Goal: Find specific page/section: Find specific page/section

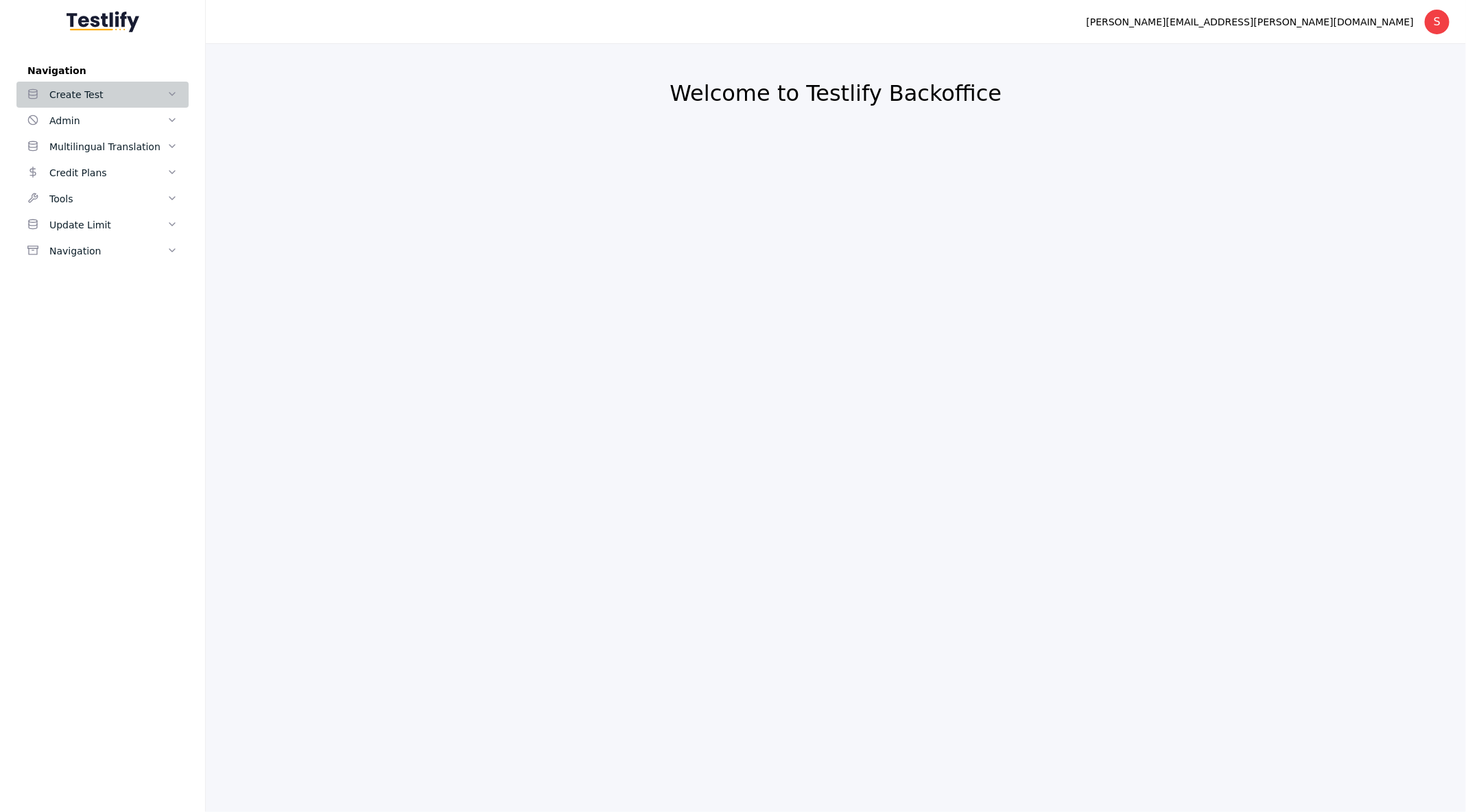
click at [107, 92] on div "Create Test" at bounding box center [108, 95] width 118 height 17
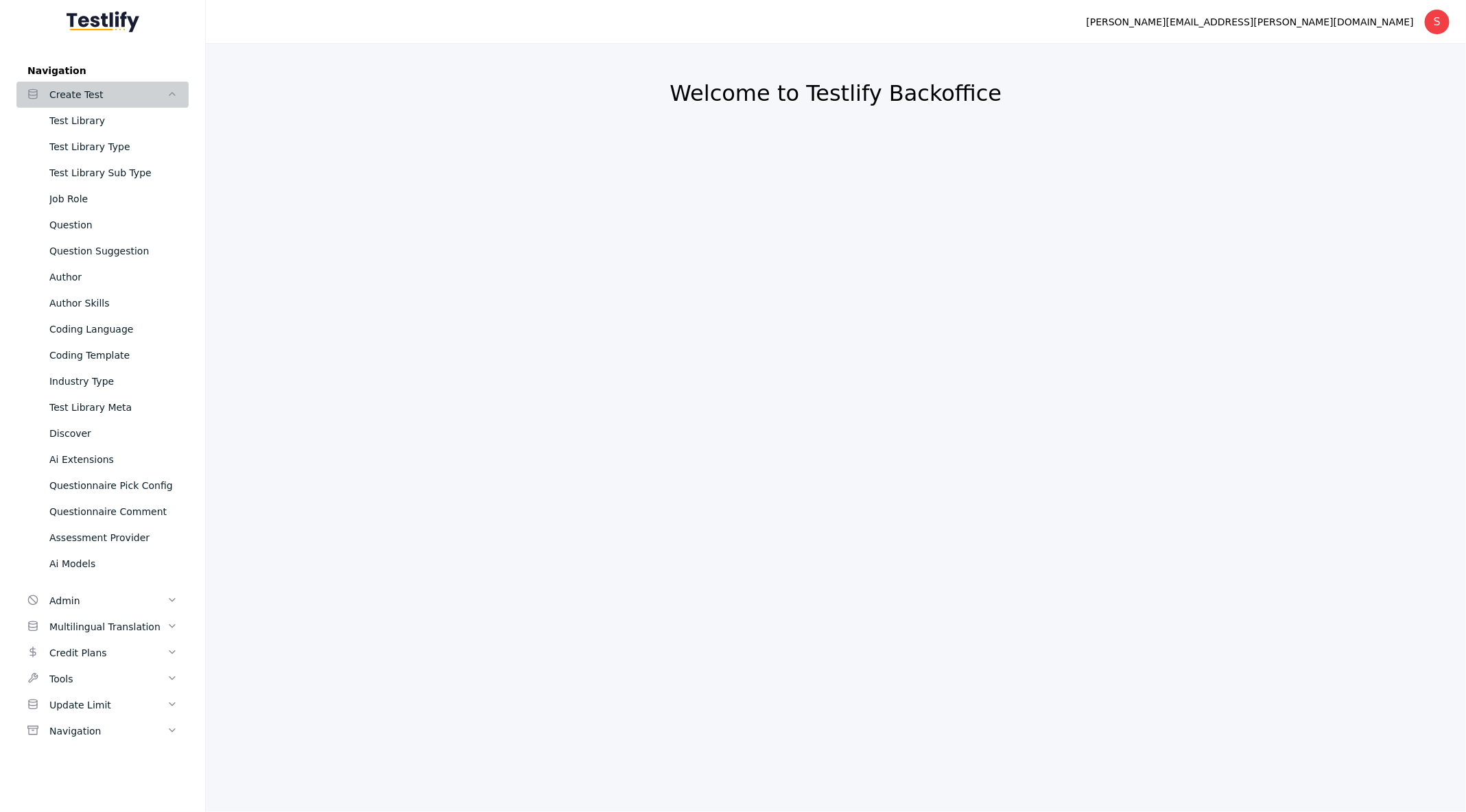
click at [95, 103] on link "Create Test" at bounding box center [102, 95] width 172 height 26
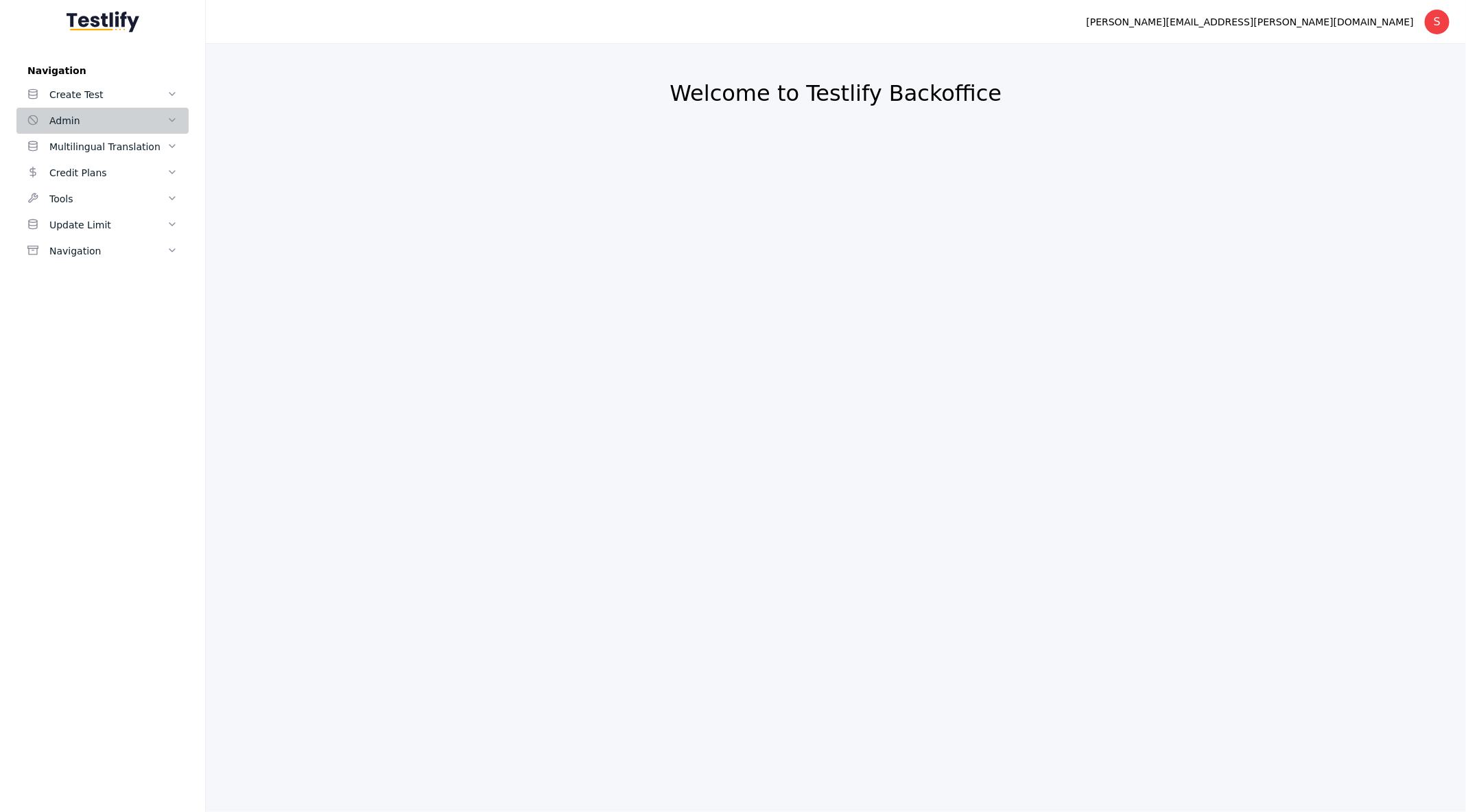
click at [95, 128] on div "Admin" at bounding box center [108, 121] width 118 height 17
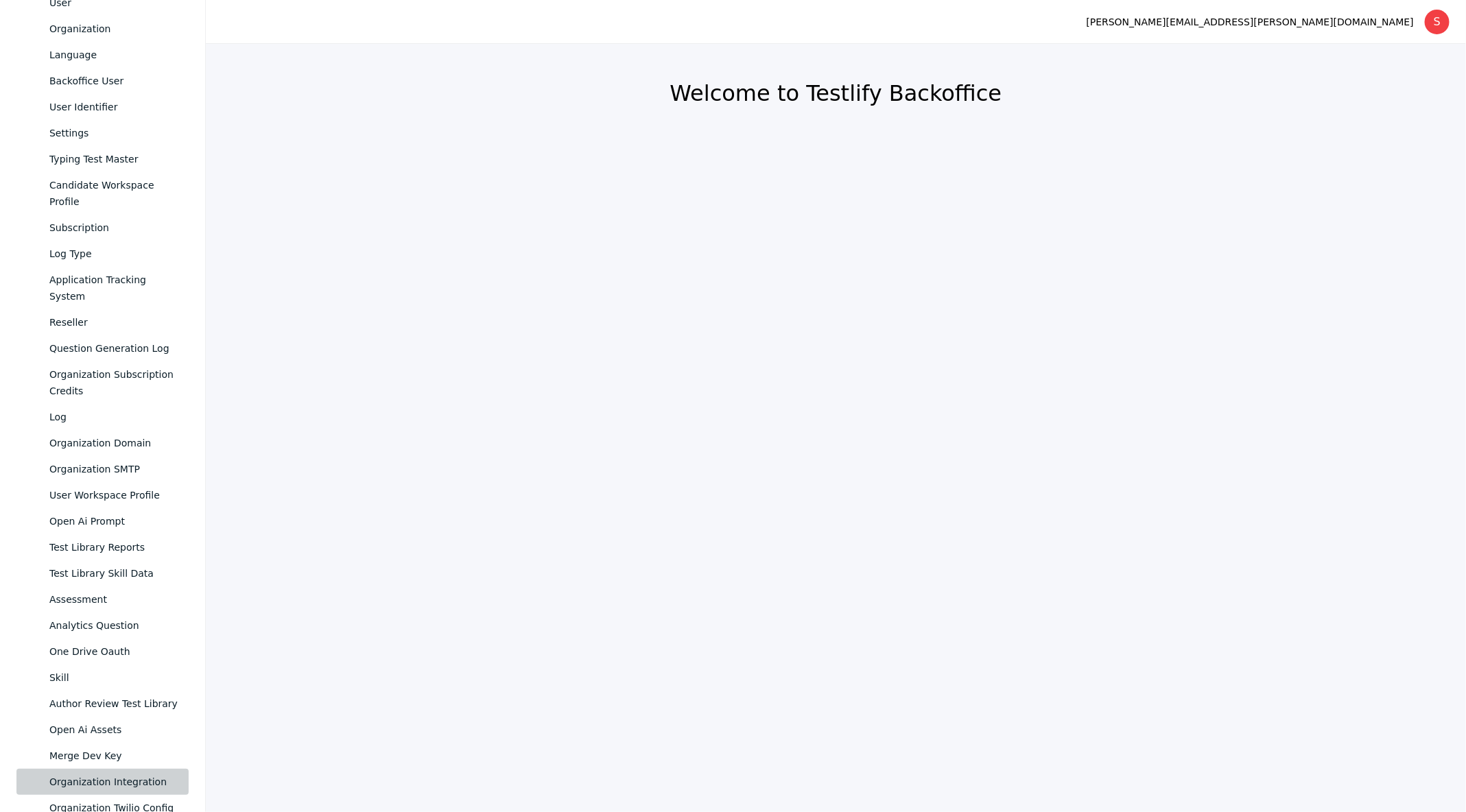
scroll to position [169, 0]
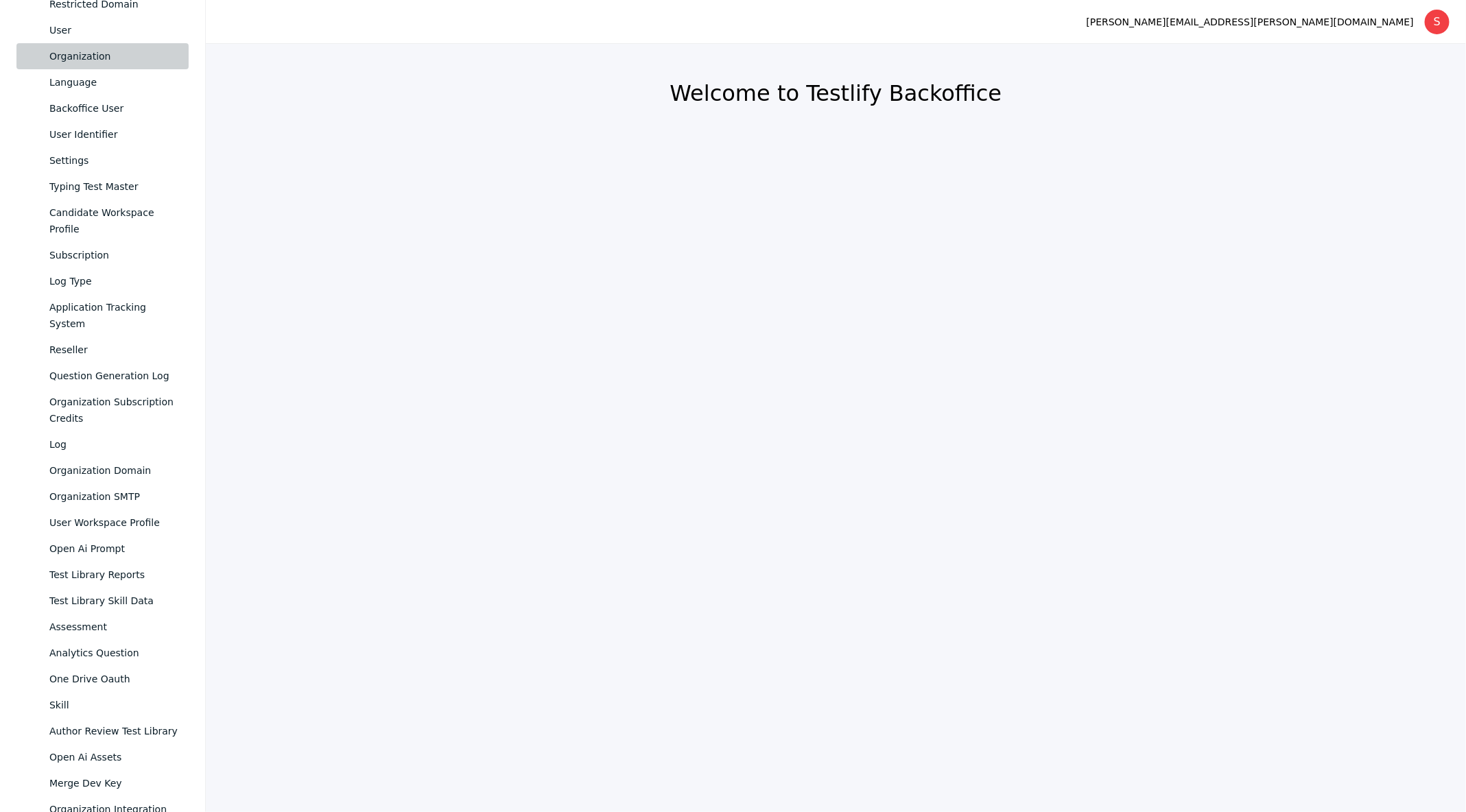
click at [72, 53] on div "Organization" at bounding box center [113, 56] width 128 height 17
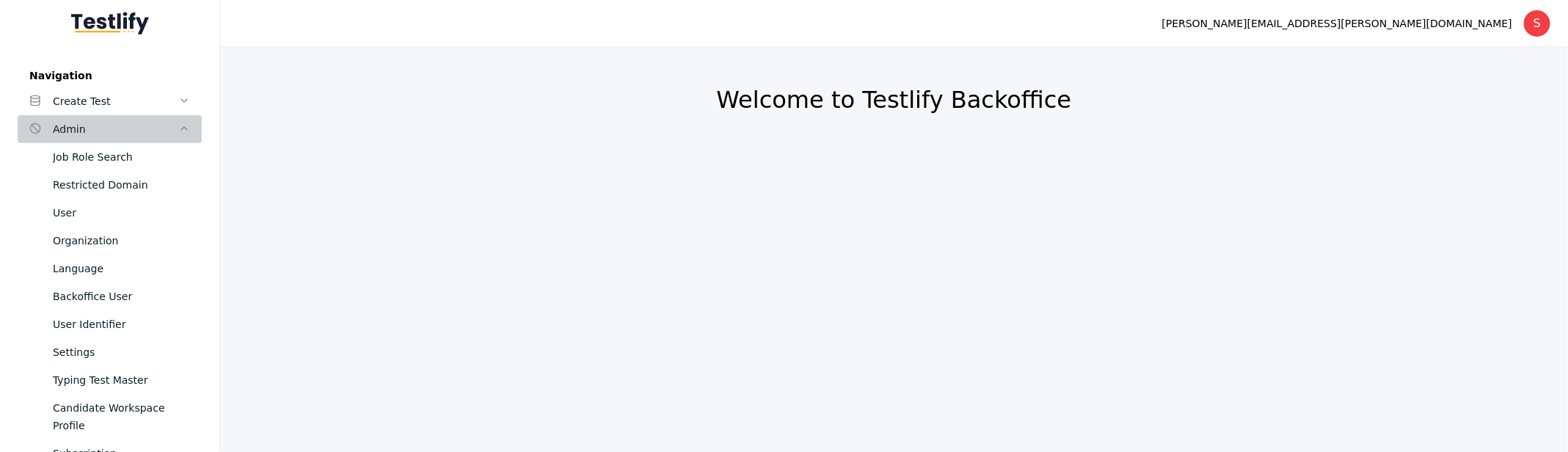
click at [116, 130] on div "Admin" at bounding box center [115, 129] width 126 height 18
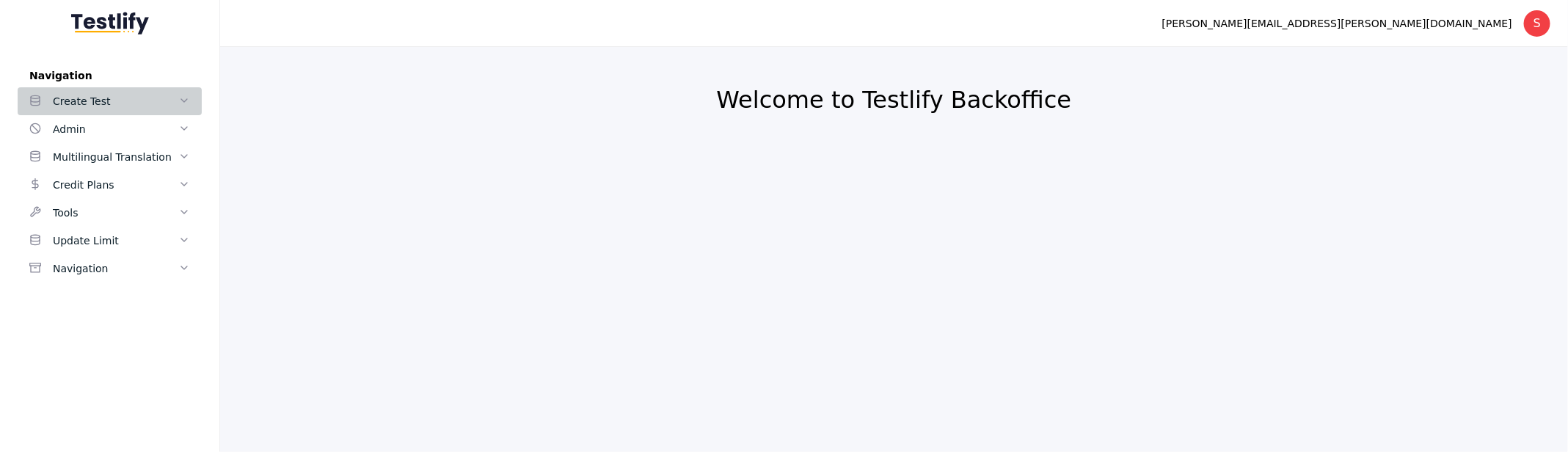
click at [126, 108] on div "Create Test" at bounding box center [115, 101] width 126 height 18
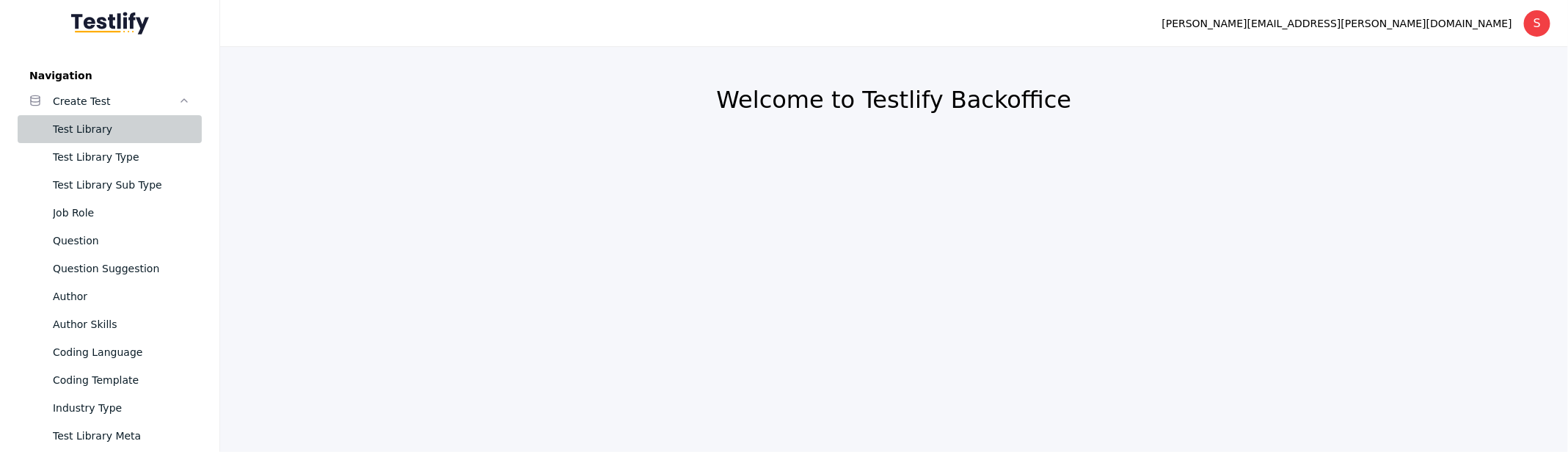
click at [131, 129] on div "Test Library" at bounding box center [121, 129] width 137 height 18
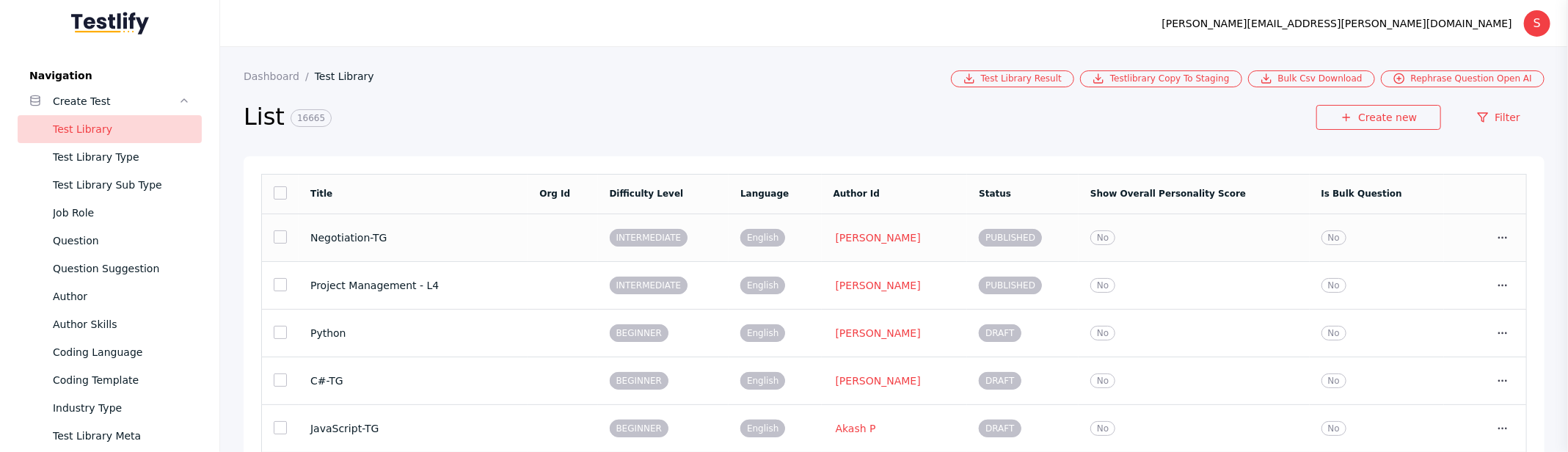
click at [348, 245] on td "Negotiation-TG" at bounding box center [412, 237] width 229 height 47
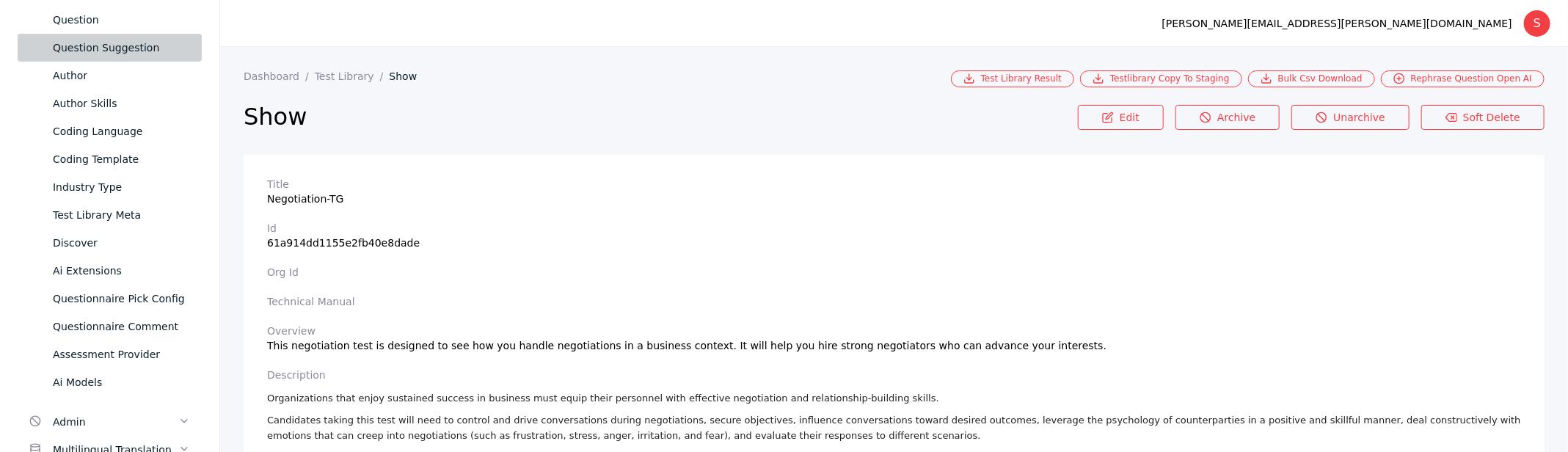
scroll to position [373, 0]
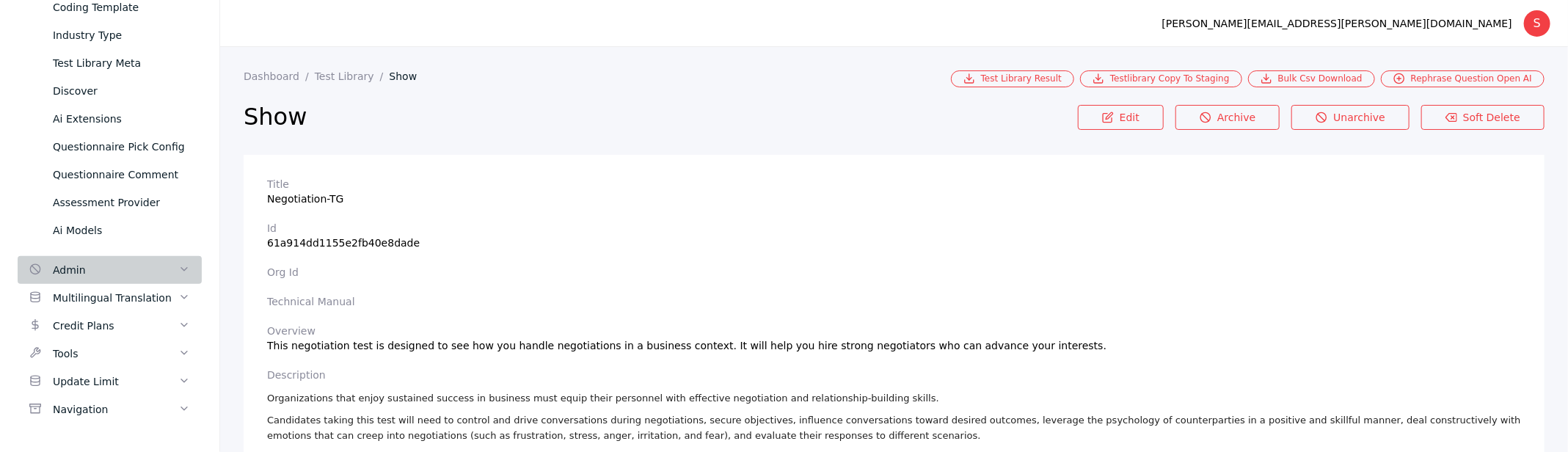
click at [120, 263] on div "Admin" at bounding box center [115, 270] width 126 height 18
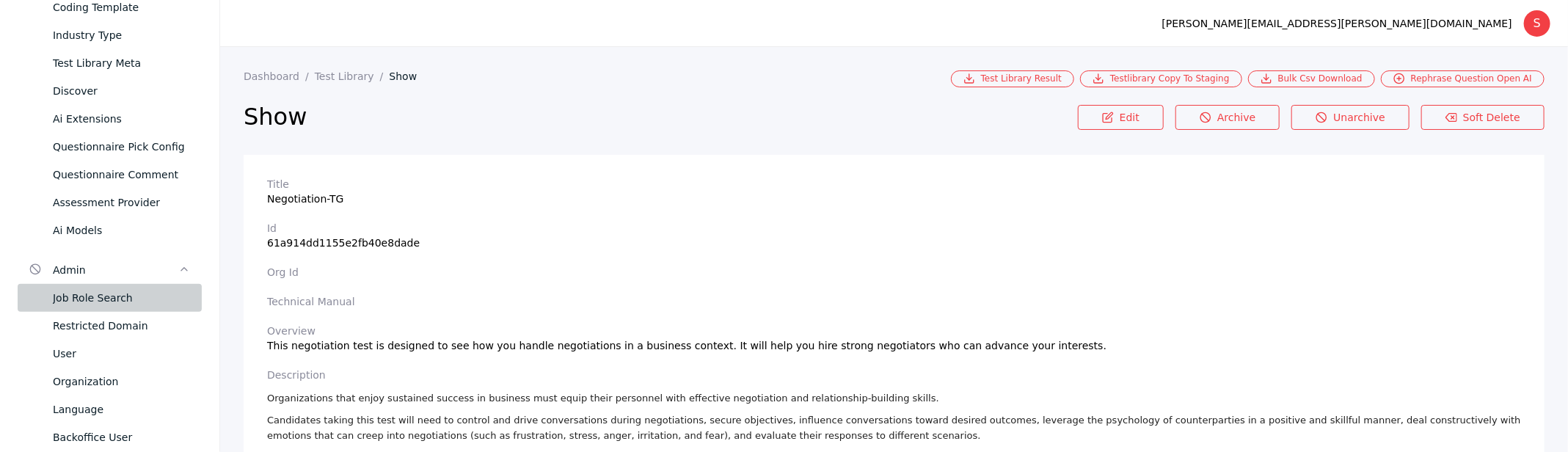
click at [121, 294] on div "Job Role Search" at bounding box center [121, 298] width 137 height 18
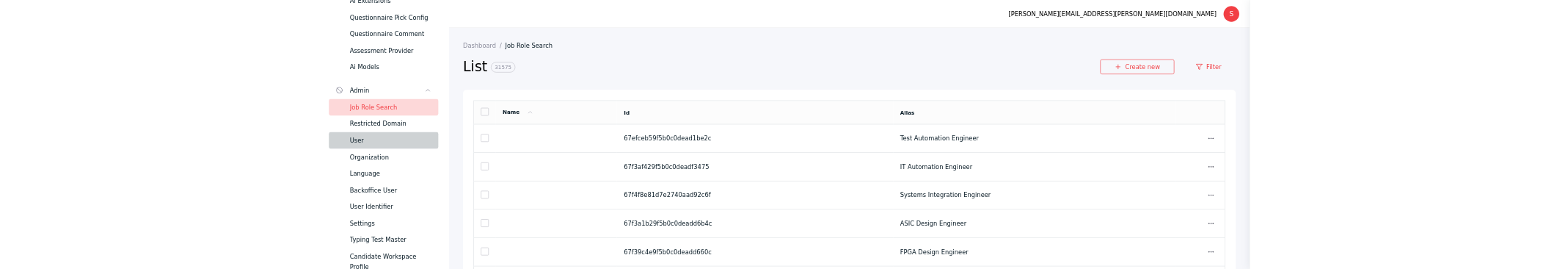
scroll to position [473, 0]
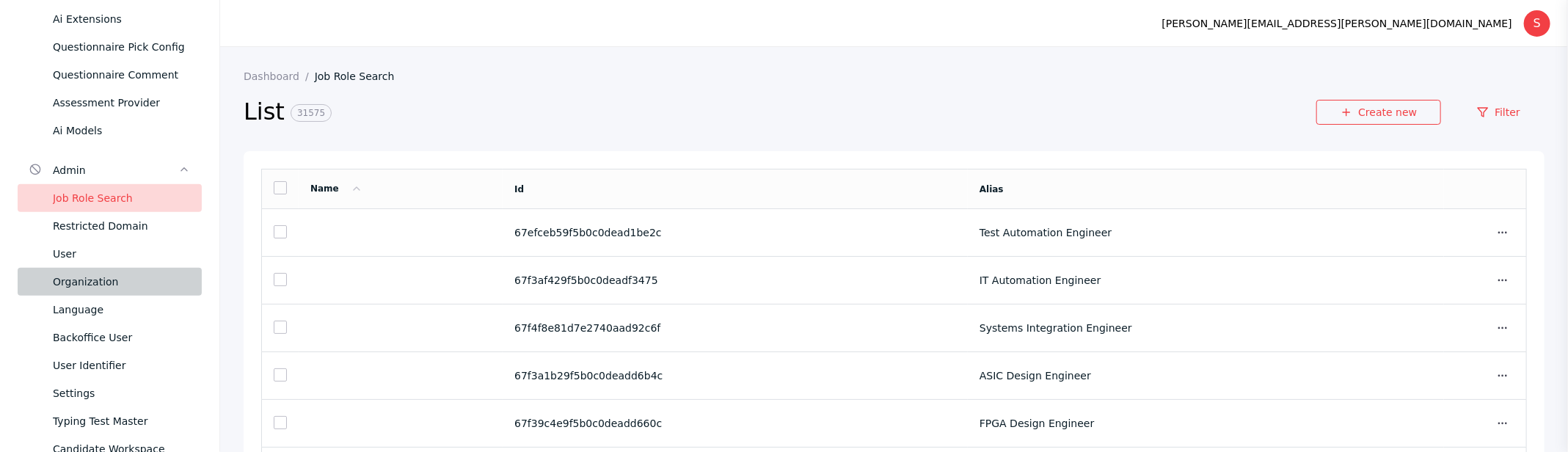
click at [85, 284] on div "Organization" at bounding box center [121, 282] width 137 height 18
